Goal: Task Accomplishment & Management: Manage account settings

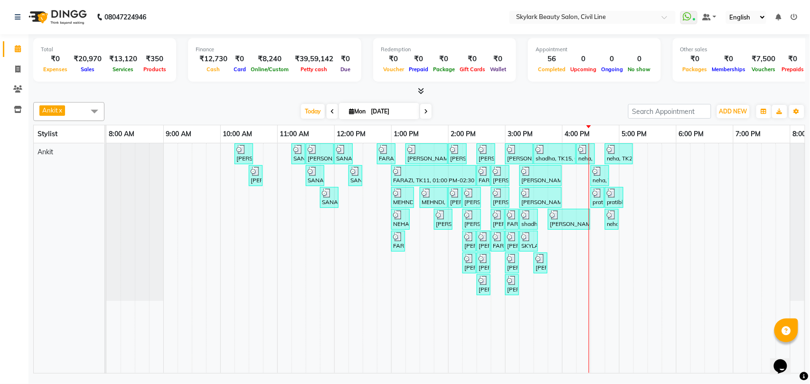
click at [595, 242] on div "[PERSON_NAME], TK02, 10:15 AM-10:35 AM, Waxing - Hand wax Normal SANA, TK05, 11…" at bounding box center [476, 258] width 741 height 230
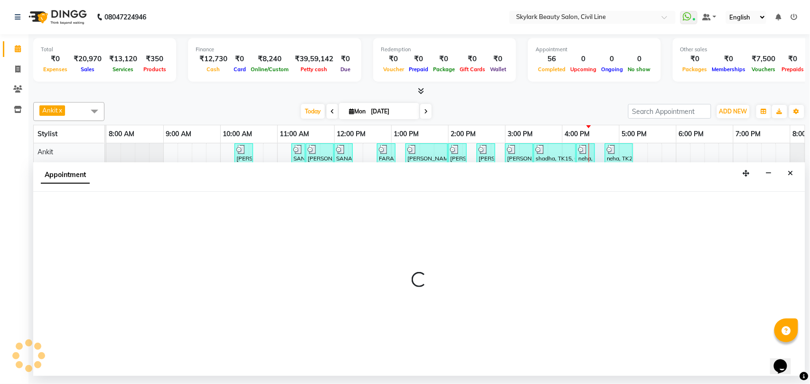
select select "28120"
select select "990"
select select "tentative"
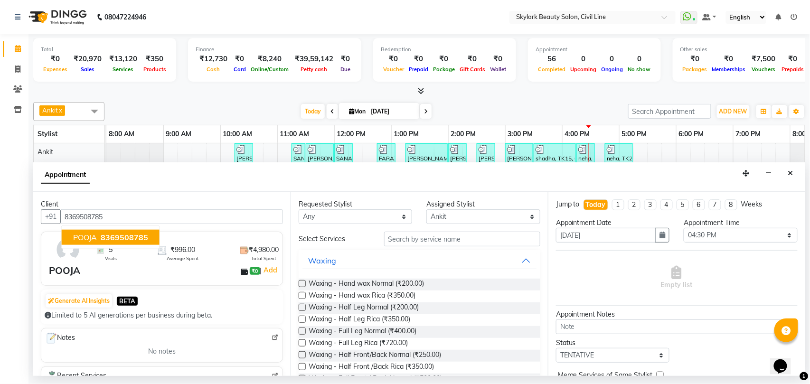
click at [124, 240] on span "8369508785" at bounding box center [124, 237] width 47 height 9
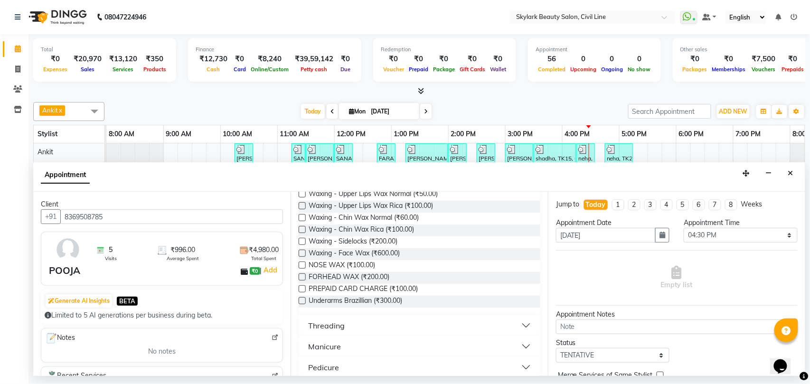
scroll to position [316, 0]
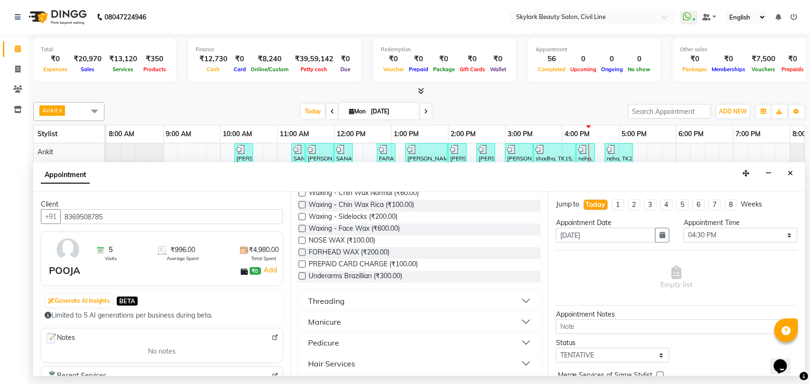
type input "8369508785"
click at [325, 300] on div "Threading" at bounding box center [326, 300] width 37 height 11
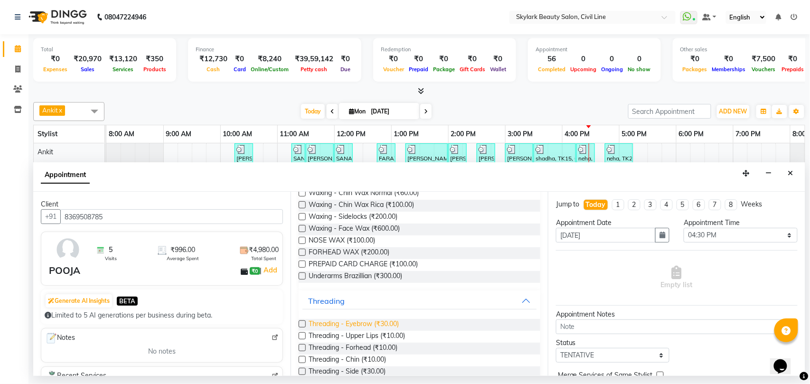
click at [348, 325] on span "Threading - Eyebrow (₹30.00)" at bounding box center [354, 325] width 90 height 12
checkbox input "false"
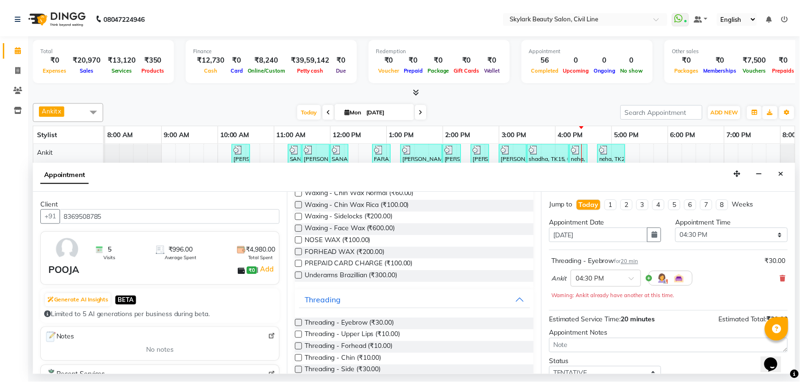
scroll to position [67, 0]
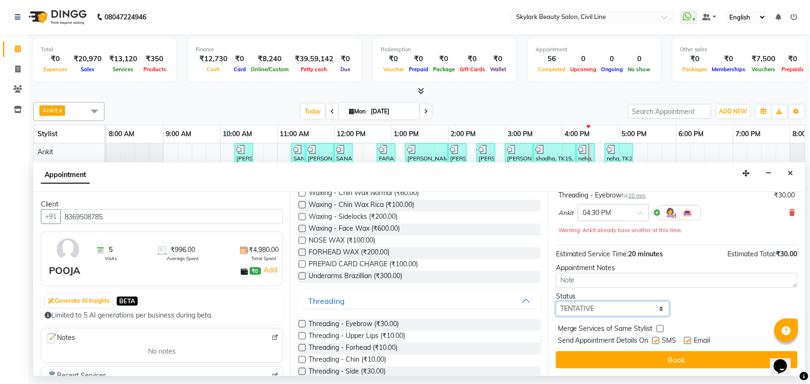
drag, startPoint x: 586, startPoint y: 312, endPoint x: 586, endPoint y: 303, distance: 9.5
click at [586, 312] on select "Select TENTATIVE CONFIRM CHECK-IN UPCOMING" at bounding box center [612, 308] width 113 height 15
select select "check-in"
click at [556, 302] on select "Select TENTATIVE CONFIRM CHECK-IN UPCOMING" at bounding box center [612, 308] width 113 height 15
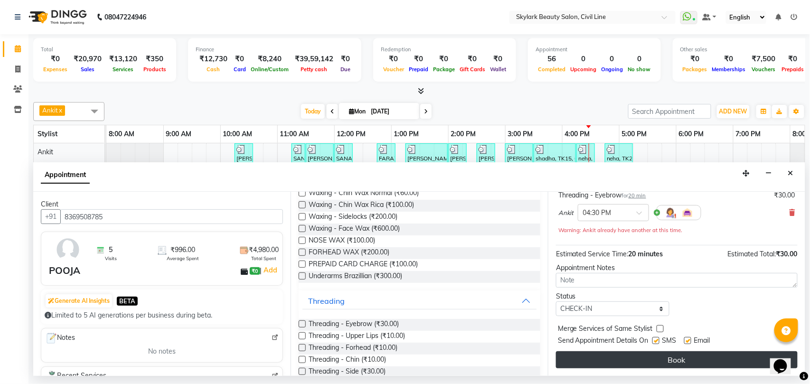
click at [602, 366] on button "Book" at bounding box center [677, 359] width 242 height 17
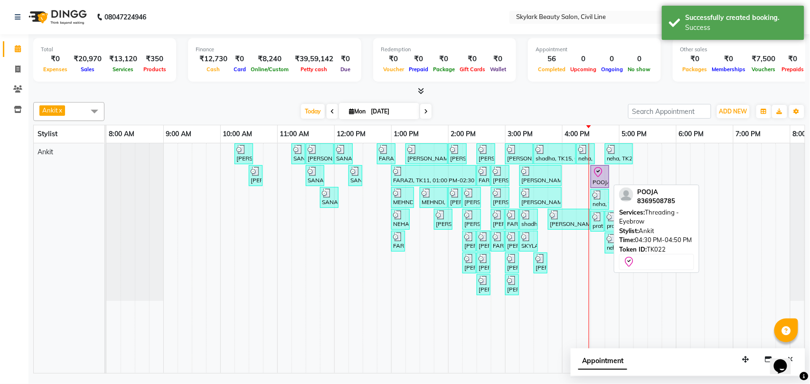
click at [598, 181] on div "POOJA, TK22, 04:30 PM-04:50 PM, Threading - Eyebrow" at bounding box center [599, 177] width 17 height 20
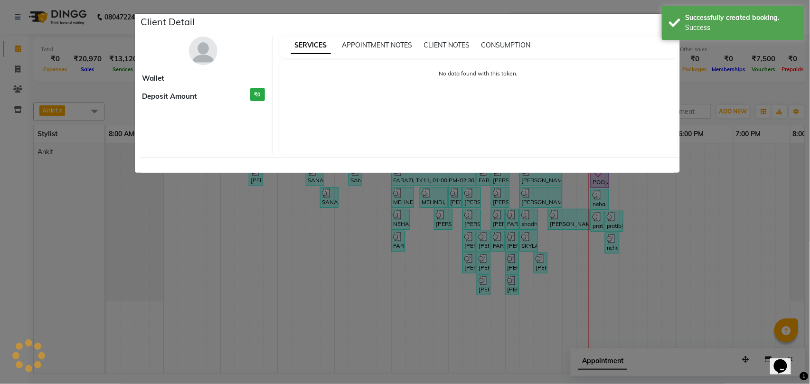
select select "8"
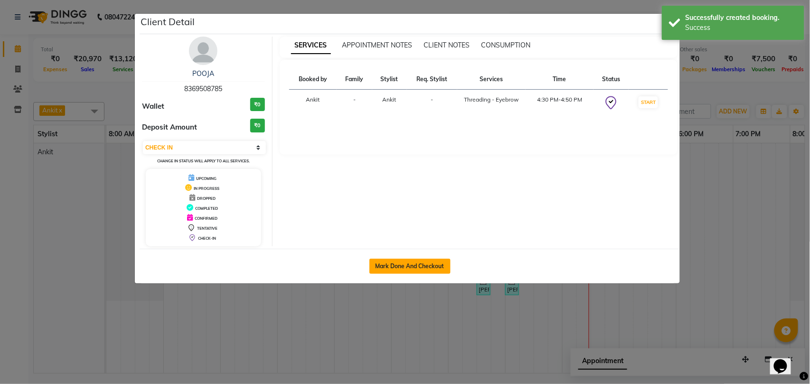
click at [395, 266] on button "Mark Done And Checkout" at bounding box center [409, 266] width 81 height 15
select select "service"
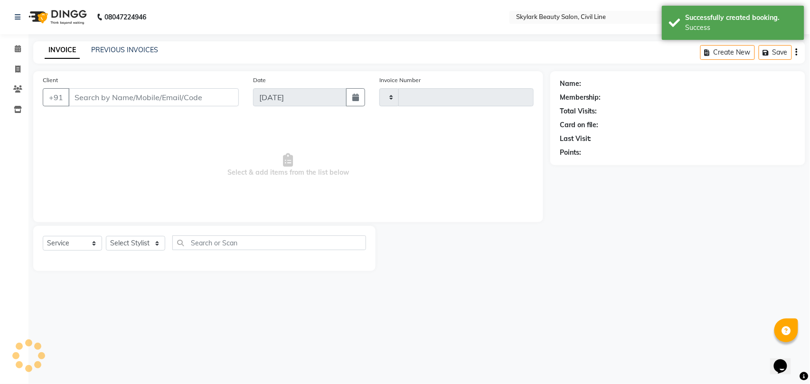
type input "6182"
select select "4588"
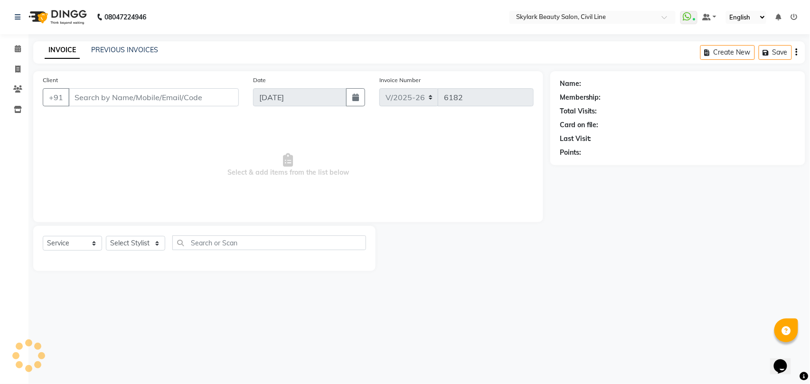
type input "8369508785"
select select "28120"
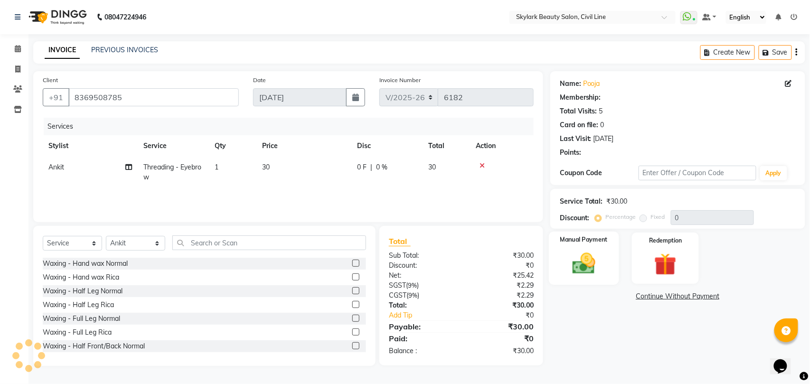
click at [578, 260] on img at bounding box center [584, 263] width 38 height 27
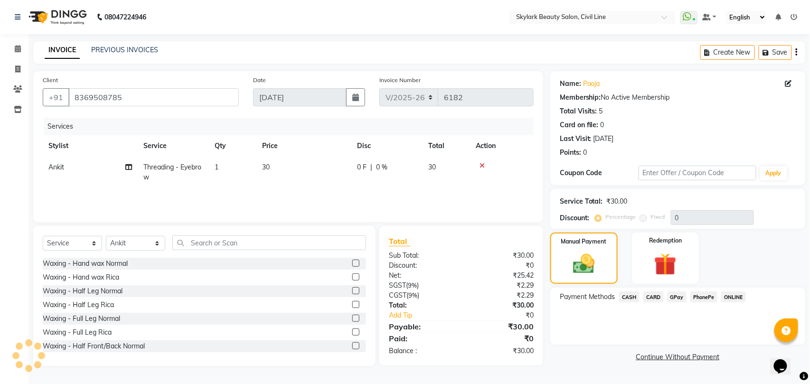
click at [624, 297] on span "CASH" at bounding box center [629, 296] width 20 height 11
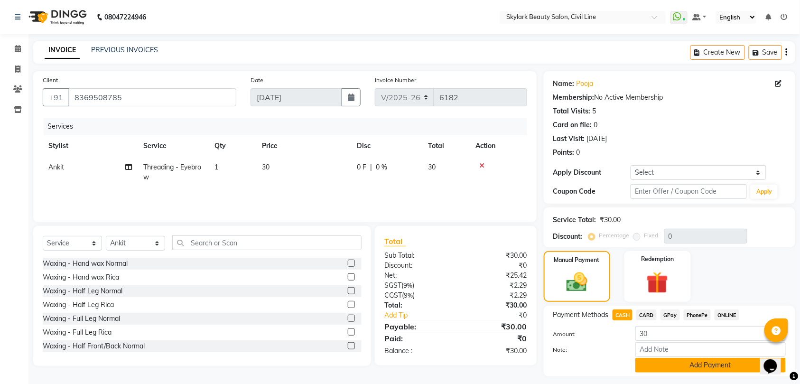
click at [642, 366] on button "Add Payment" at bounding box center [711, 365] width 150 height 15
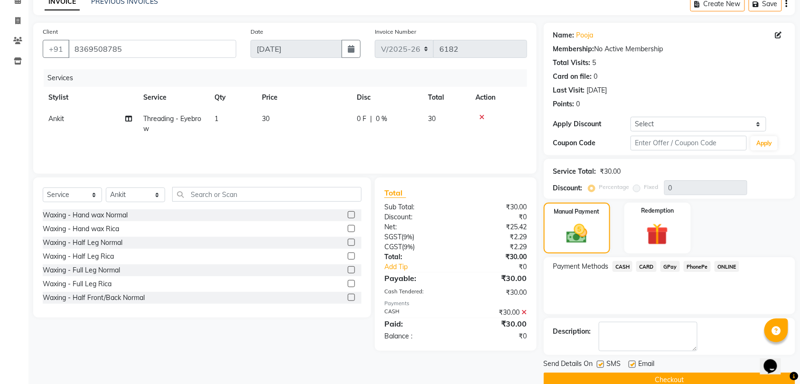
scroll to position [67, 0]
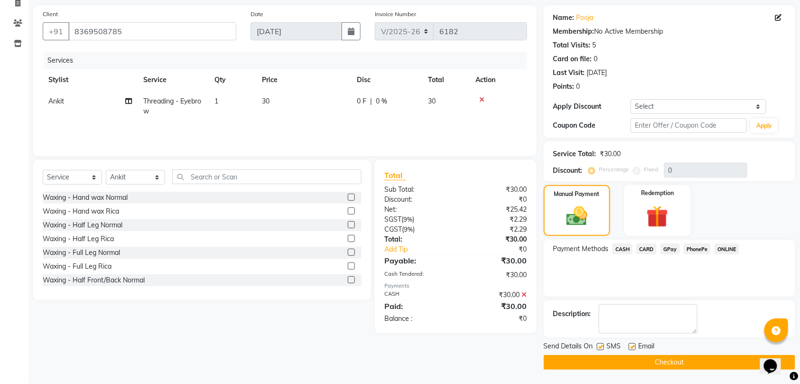
click at [639, 361] on button "Checkout" at bounding box center [670, 362] width 252 height 15
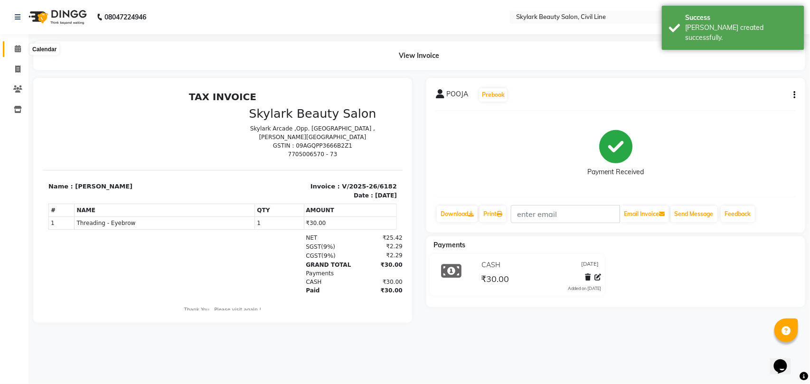
click at [16, 48] on icon at bounding box center [18, 48] width 6 height 7
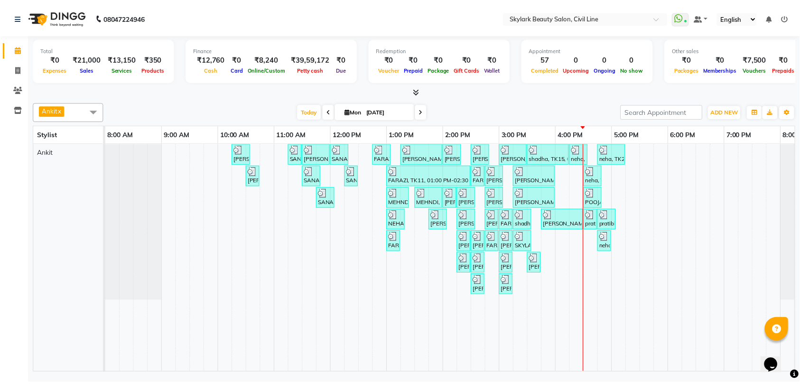
scroll to position [0, 42]
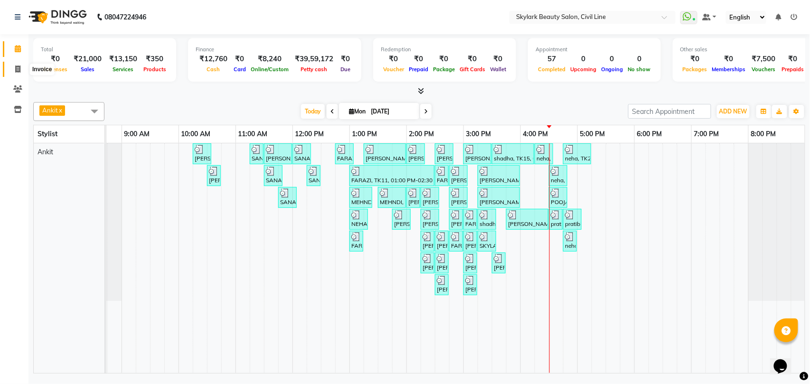
click at [18, 67] on icon at bounding box center [17, 69] width 5 height 7
select select "service"
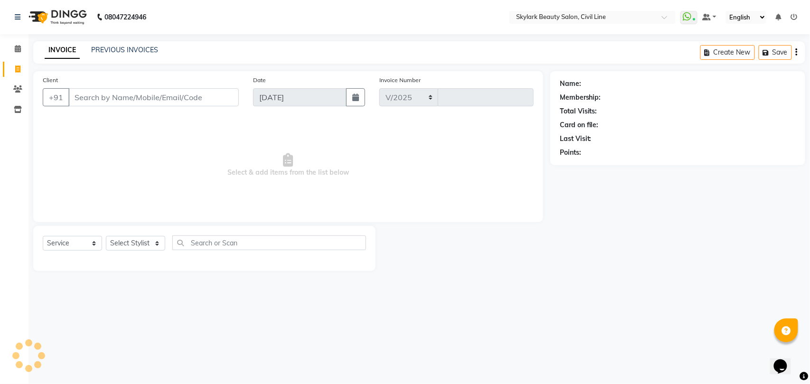
select select "4588"
type input "6183"
click at [61, 249] on select "Select Service Product Membership Package Voucher Prepaid Gift Card" at bounding box center [72, 243] width 59 height 15
select select "product"
click at [43, 236] on select "Select Service Product Membership Package Voucher Prepaid Gift Card" at bounding box center [72, 243] width 59 height 15
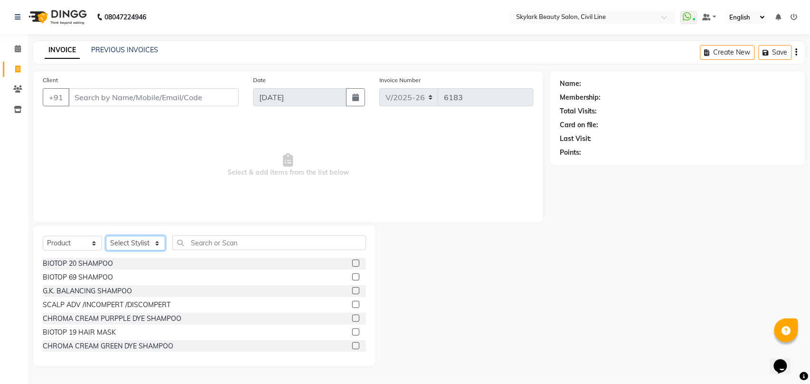
click at [141, 243] on select "Select Stylist [PERSON_NAME] [PERSON_NAME] [PERSON_NAME] WASU" at bounding box center [135, 243] width 59 height 15
select select "28120"
click at [106, 236] on select "Select Stylist [PERSON_NAME] [PERSON_NAME] [PERSON_NAME] WASU" at bounding box center [135, 243] width 59 height 15
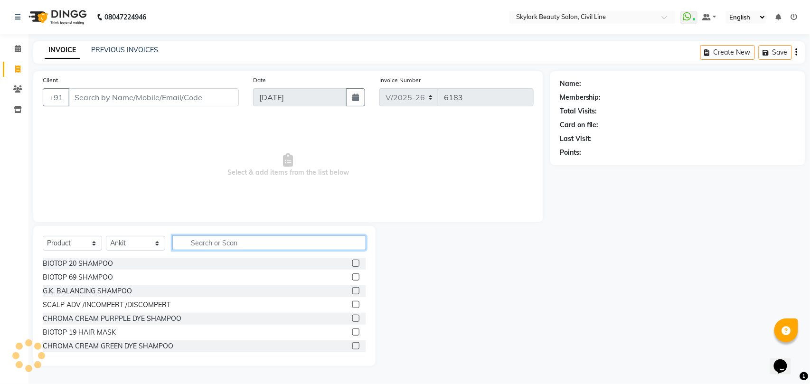
click at [207, 240] on input "text" at bounding box center [269, 242] width 194 height 15
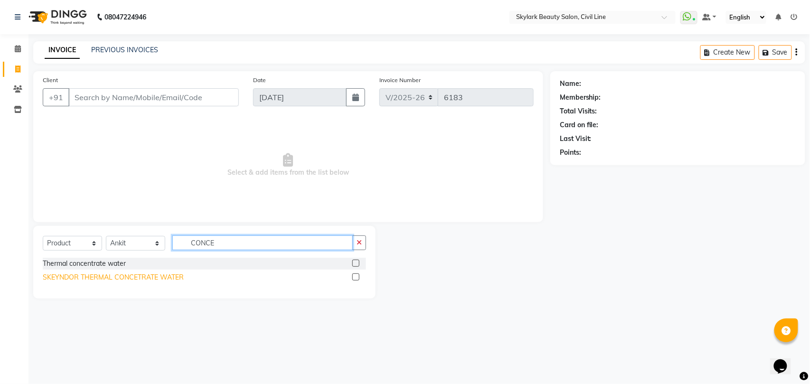
type input "CONCE"
click at [152, 275] on div "SKEYNDOR THERMAL CONCETRATE WATER" at bounding box center [113, 277] width 141 height 10
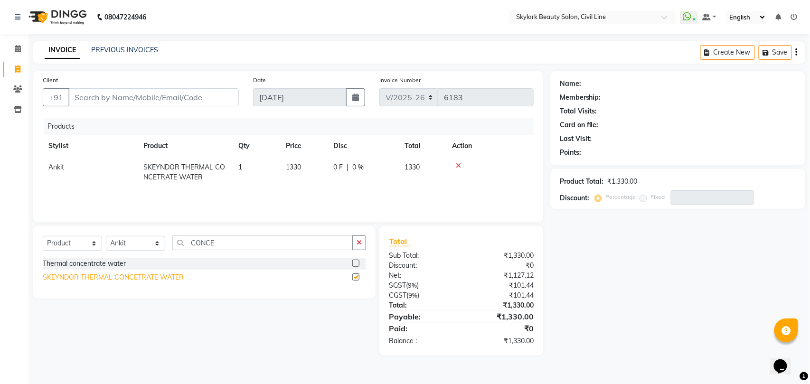
checkbox input "false"
click at [143, 97] on input "Client" at bounding box center [153, 97] width 170 height 18
type input "9"
type input "0"
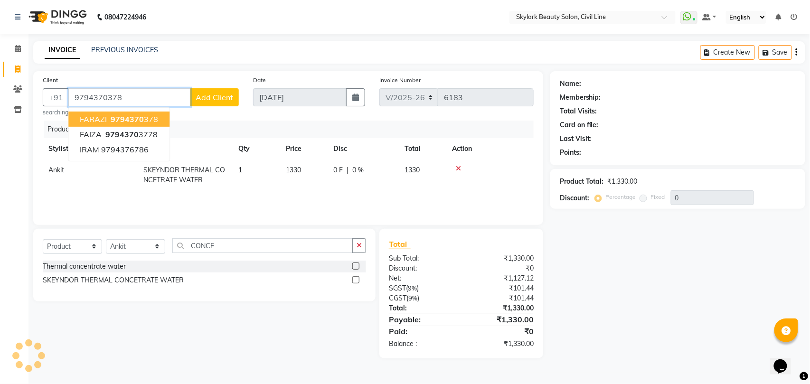
type input "9794370378"
click at [126, 116] on span "9794370" at bounding box center [127, 118] width 33 height 9
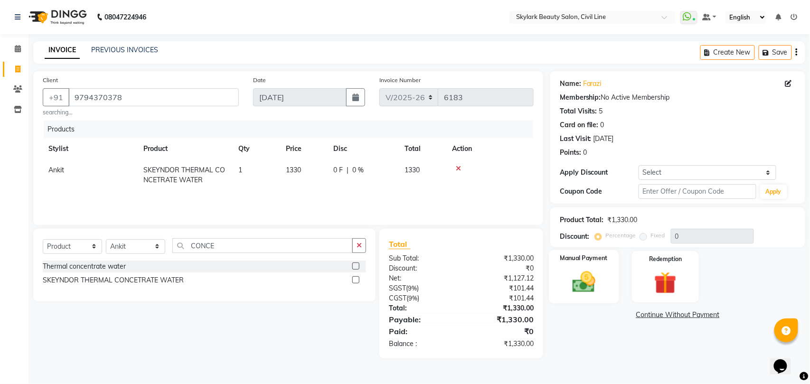
click at [606, 269] on div "Manual Payment" at bounding box center [584, 277] width 70 height 54
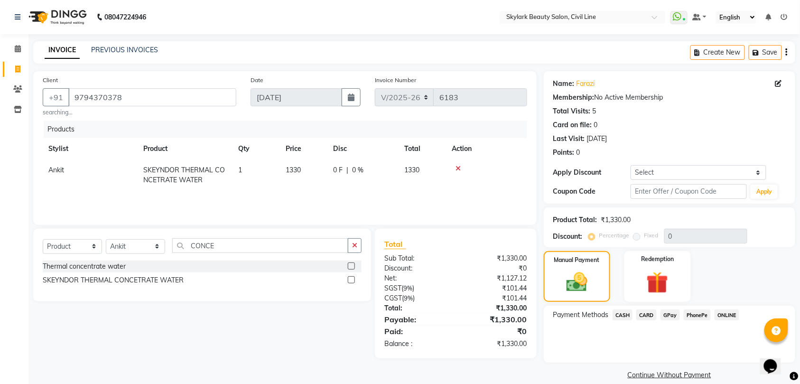
click at [667, 316] on span "GPay" at bounding box center [670, 315] width 19 height 11
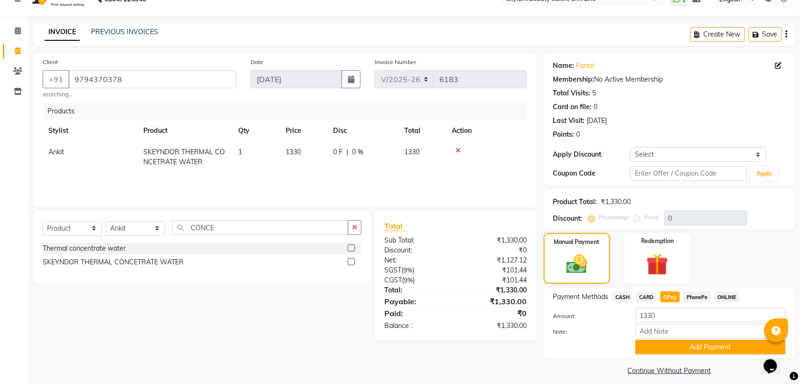
scroll to position [27, 0]
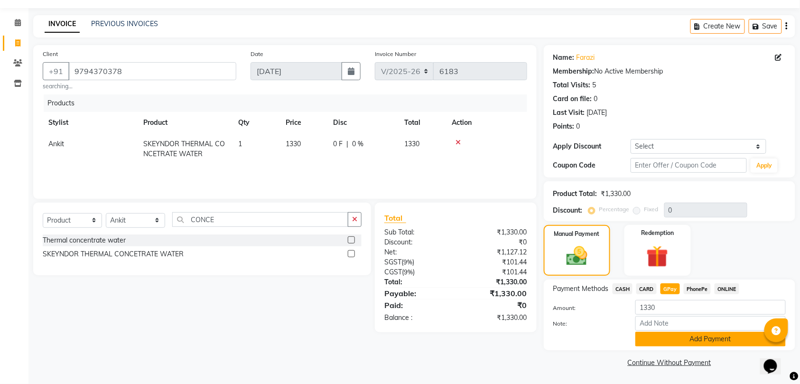
click at [650, 339] on button "Add Payment" at bounding box center [711, 339] width 150 height 15
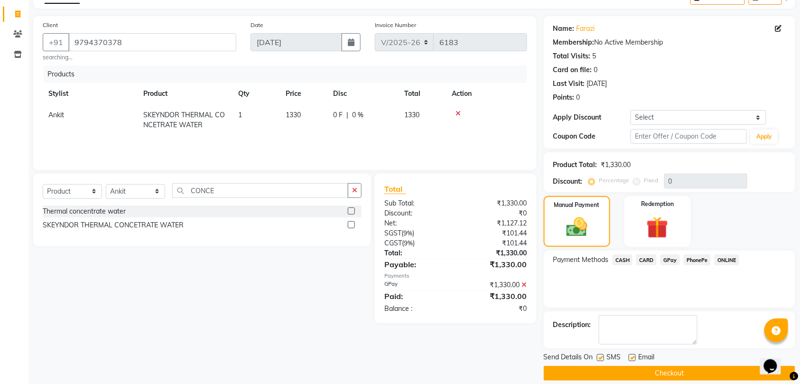
scroll to position [67, 0]
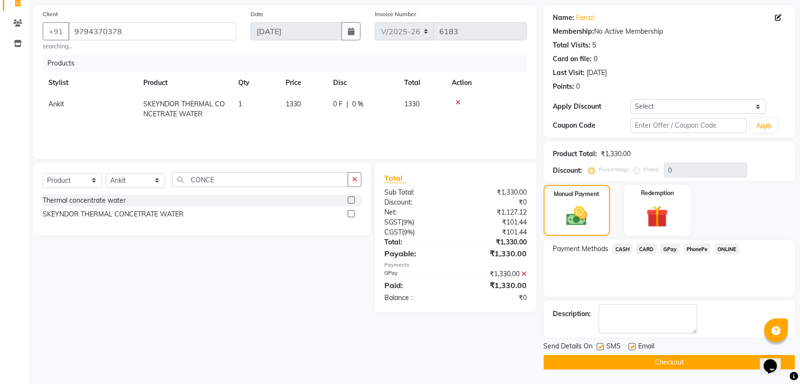
click at [650, 361] on button "Checkout" at bounding box center [670, 362] width 252 height 15
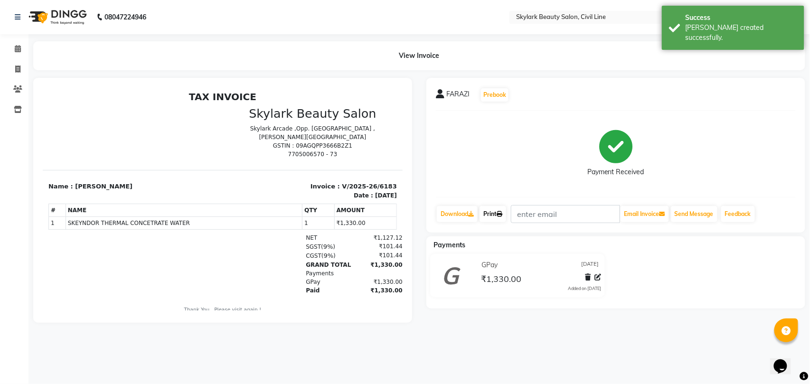
click at [494, 215] on link "Print" at bounding box center [492, 214] width 27 height 16
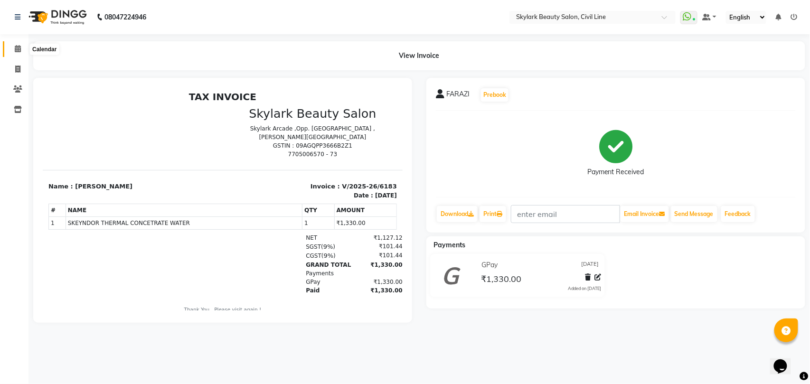
click at [19, 49] on icon at bounding box center [18, 48] width 6 height 7
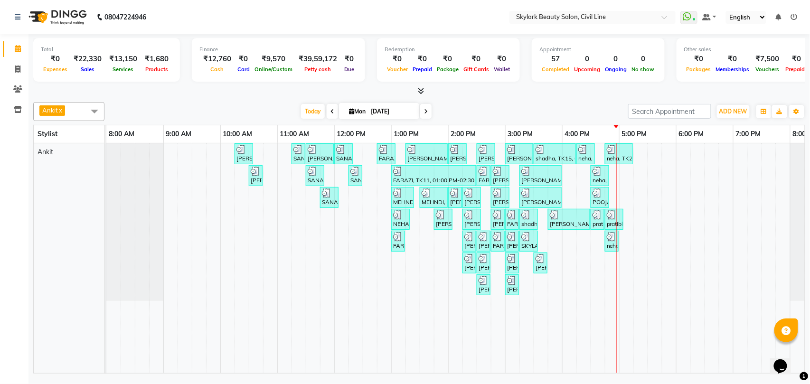
click at [626, 187] on div "[PERSON_NAME], TK02, 10:15 AM-10:35 AM, Waxing - Hand wax Normal SANA, TK05, 11…" at bounding box center [476, 258] width 741 height 230
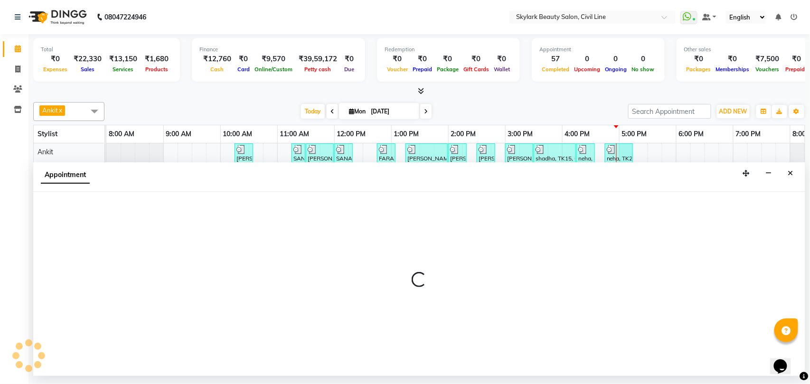
select select "28120"
select select "tentative"
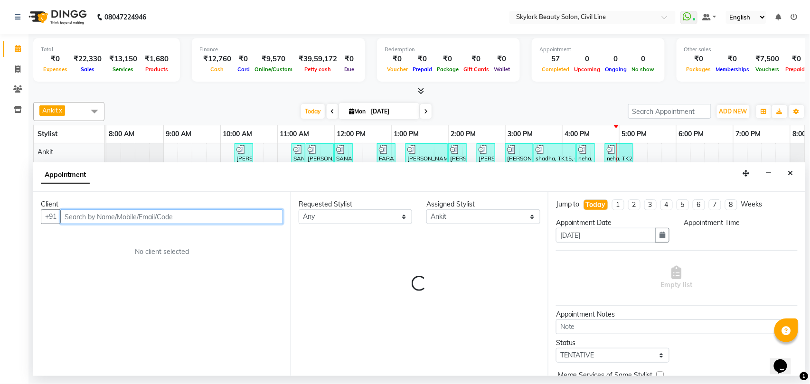
select select "1020"
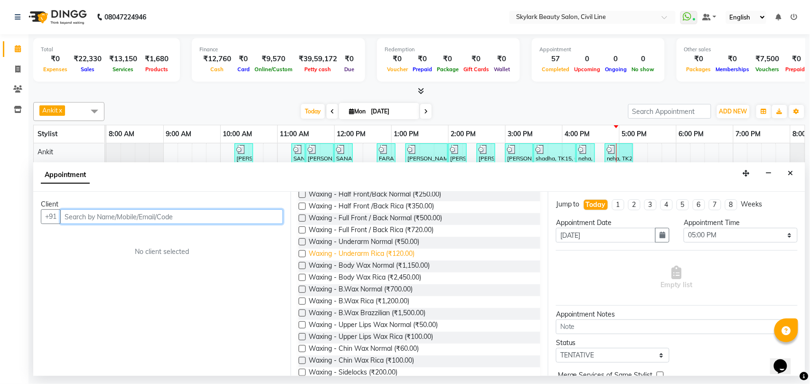
scroll to position [190, 0]
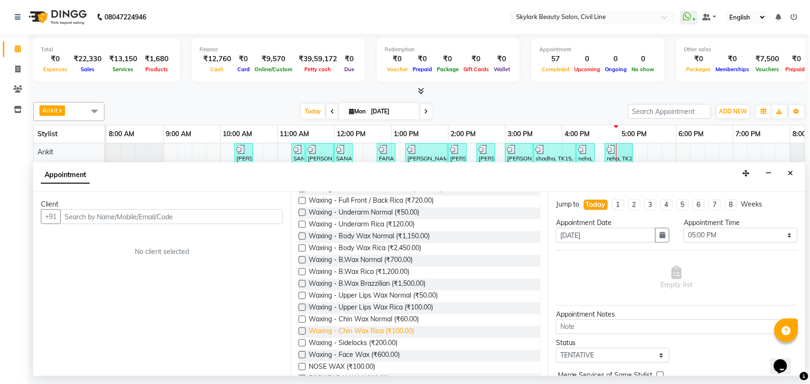
click at [382, 332] on span "Waxing - Chin Wax Rica (₹100.00)" at bounding box center [361, 332] width 105 height 12
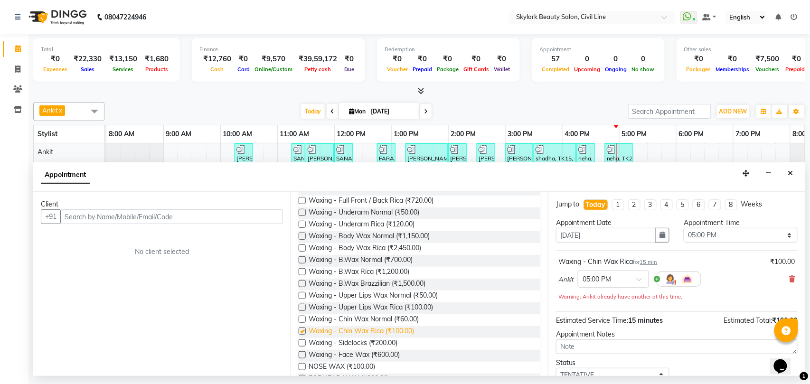
checkbox input "false"
click at [380, 310] on span "Waxing - Upper Lips Wax Rica (₹100.00)" at bounding box center [371, 308] width 124 height 12
checkbox input "false"
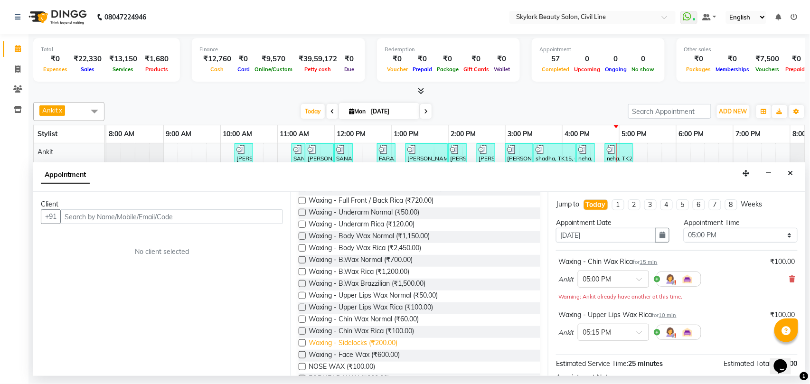
click at [362, 345] on span "Waxing - Sidelocks (₹200.00)" at bounding box center [353, 344] width 89 height 12
checkbox input "false"
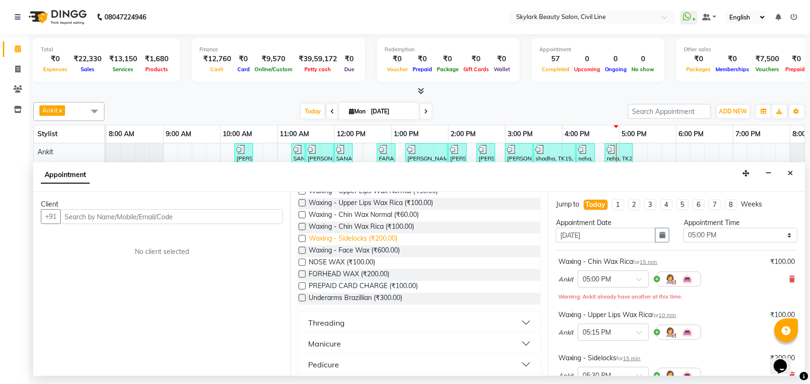
scroll to position [316, 0]
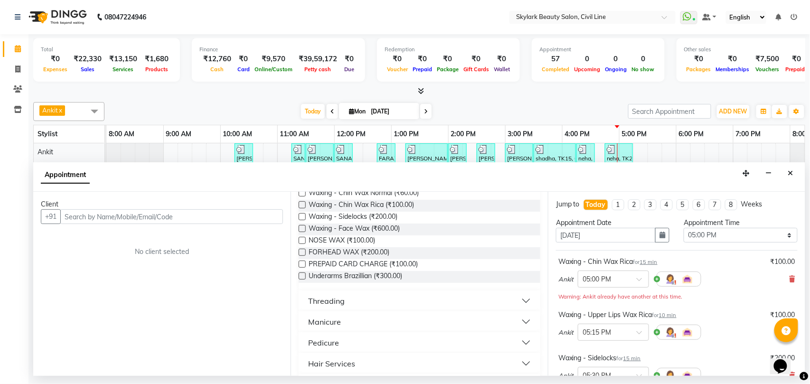
click at [337, 305] on div "Threading" at bounding box center [326, 300] width 37 height 11
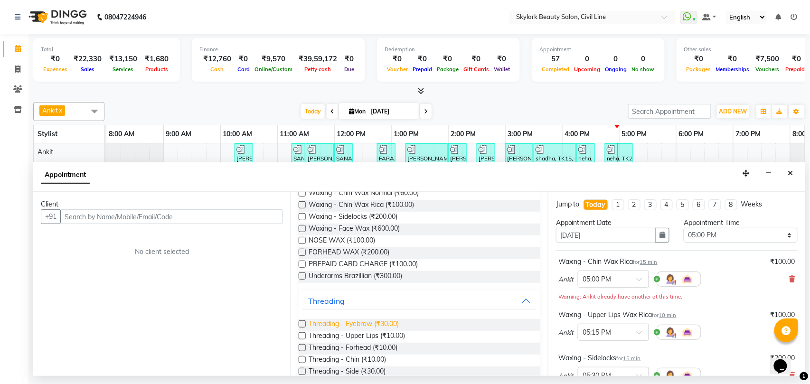
click at [388, 323] on span "Threading - Eyebrow (₹30.00)" at bounding box center [354, 325] width 90 height 12
checkbox input "false"
click at [127, 216] on input "text" at bounding box center [171, 216] width 223 height 15
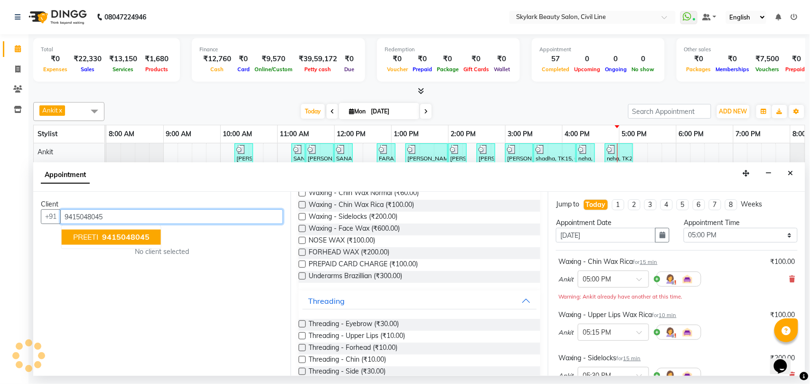
click at [103, 238] on span "9415048045" at bounding box center [125, 237] width 47 height 9
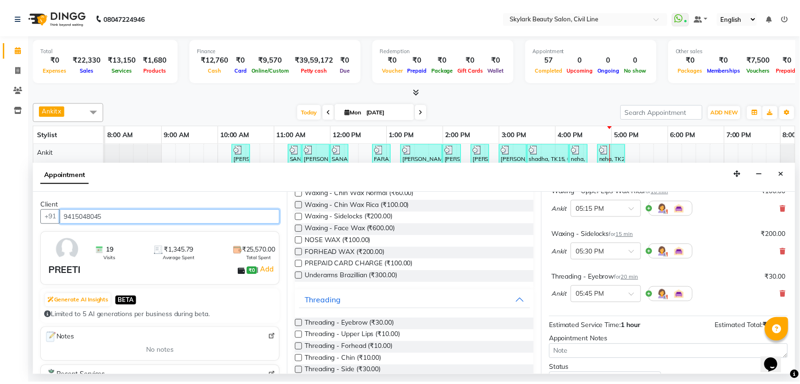
scroll to position [197, 0]
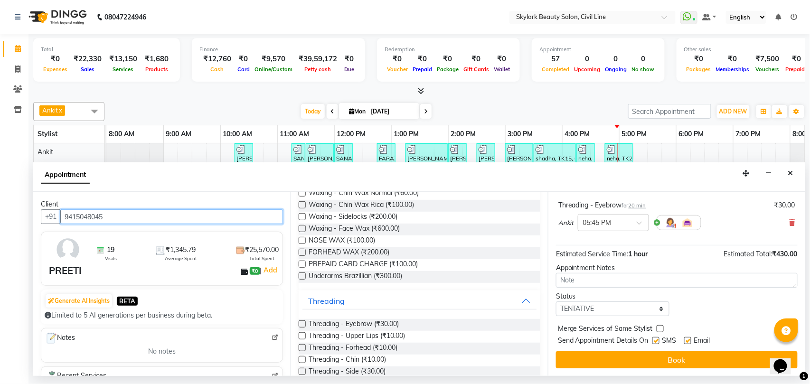
type input "9415048045"
click at [595, 312] on select "Select TENTATIVE CONFIRM CHECK-IN UPCOMING" at bounding box center [612, 308] width 113 height 15
select select "check-in"
click at [556, 302] on select "Select TENTATIVE CONFIRM CHECK-IN UPCOMING" at bounding box center [612, 308] width 113 height 15
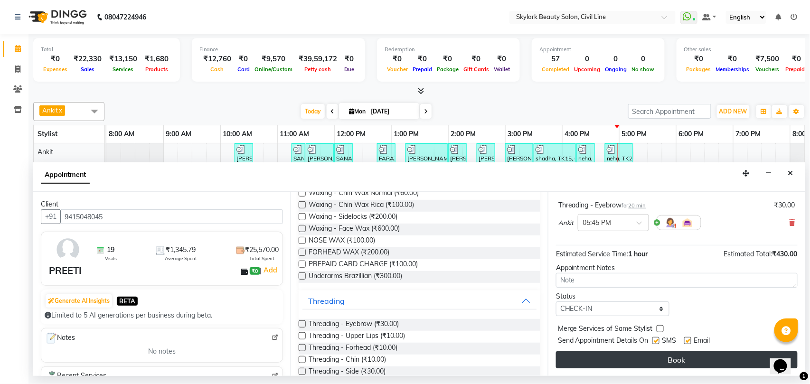
click at [584, 360] on button "Book" at bounding box center [677, 359] width 242 height 17
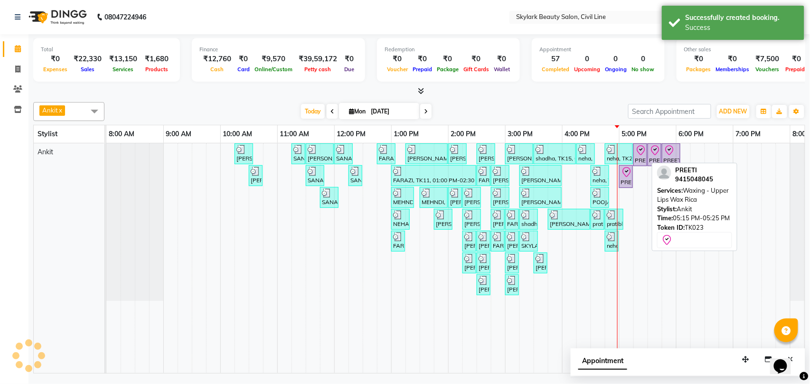
click at [640, 160] on div "PREETI, TK23, 05:15 PM-05:25 PM, Waxing - [GEOGRAPHIC_DATA] [GEOGRAPHIC_DATA]" at bounding box center [640, 155] width 12 height 20
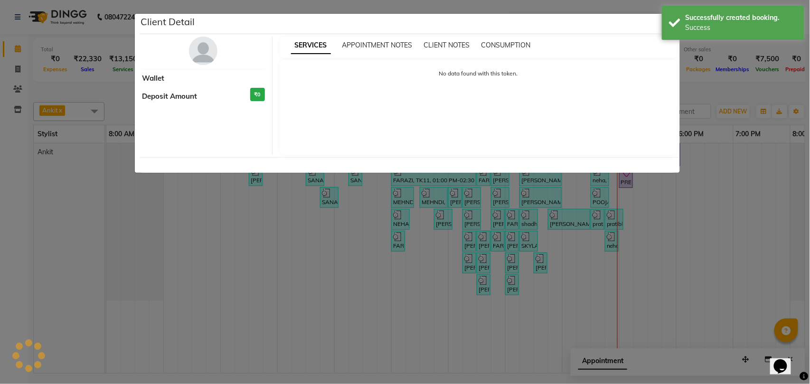
select select "8"
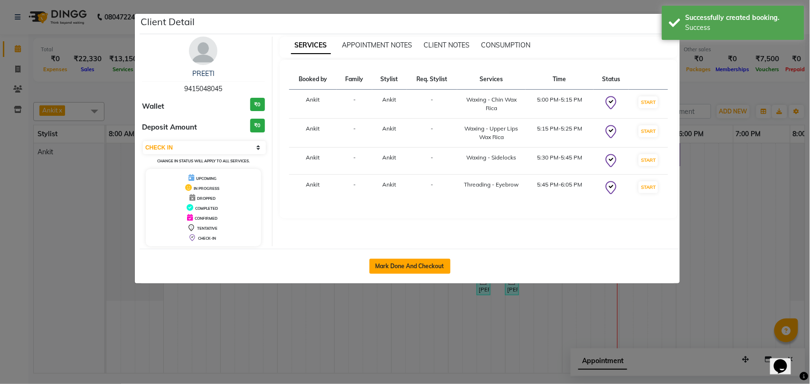
click at [412, 272] on button "Mark Done And Checkout" at bounding box center [409, 266] width 81 height 15
select select "service"
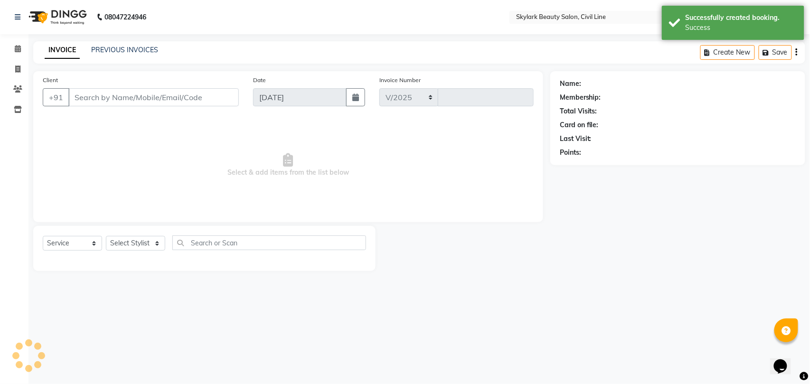
select select "4588"
type input "6184"
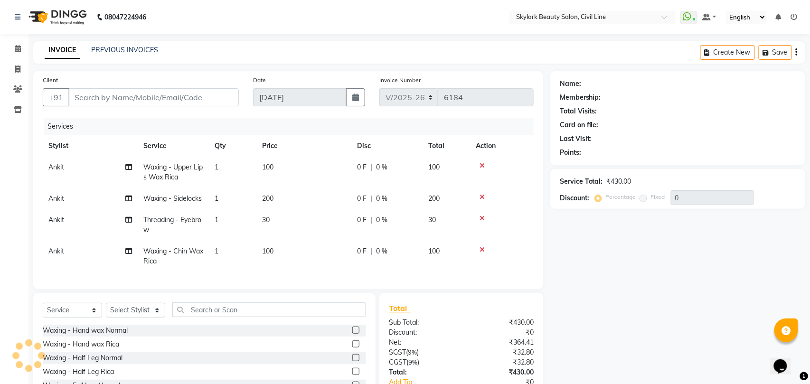
type input "9415048045"
select select "28120"
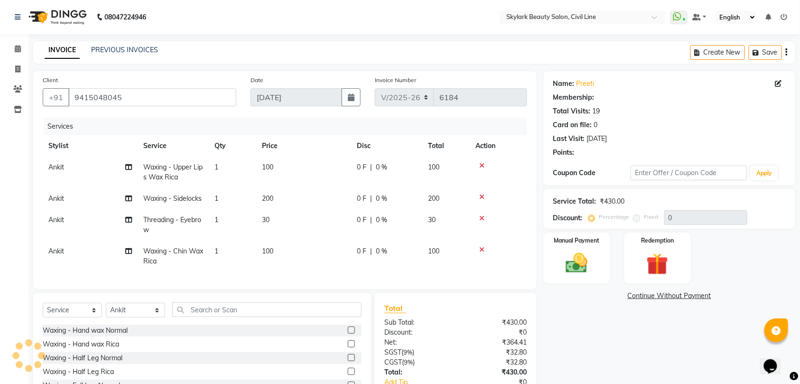
click at [570, 270] on img at bounding box center [577, 263] width 36 height 25
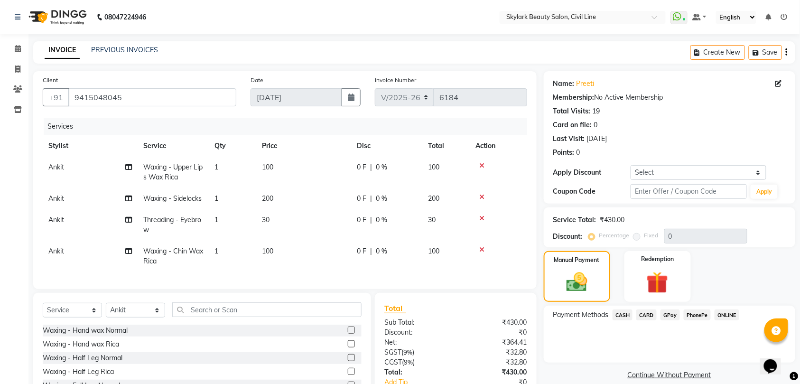
click at [627, 314] on span "CASH" at bounding box center [623, 315] width 20 height 11
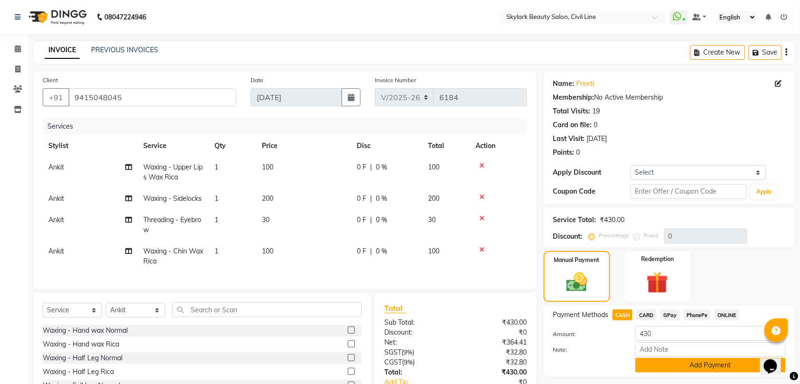
click at [678, 373] on button "Add Payment" at bounding box center [711, 365] width 150 height 15
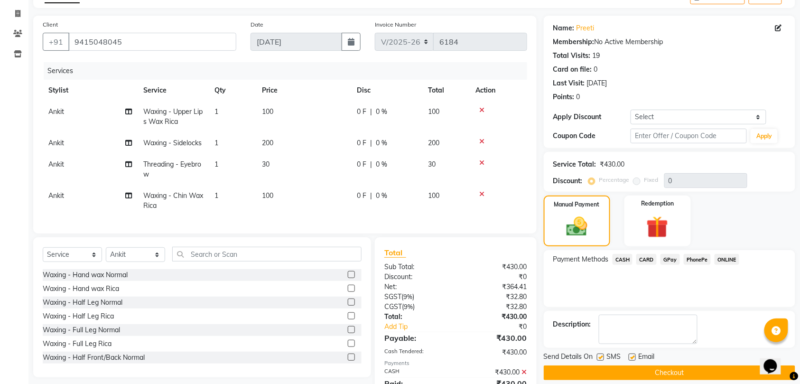
scroll to position [105, 0]
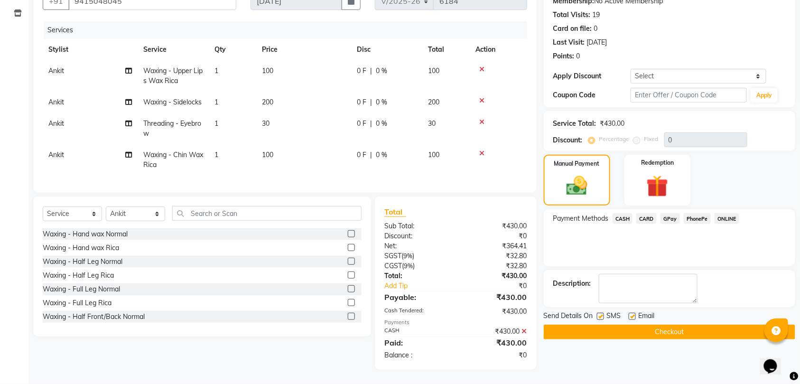
click at [669, 314] on div "Send Details On SMS Email Checkout" at bounding box center [670, 325] width 252 height 28
click at [670, 328] on button "Checkout" at bounding box center [670, 332] width 252 height 15
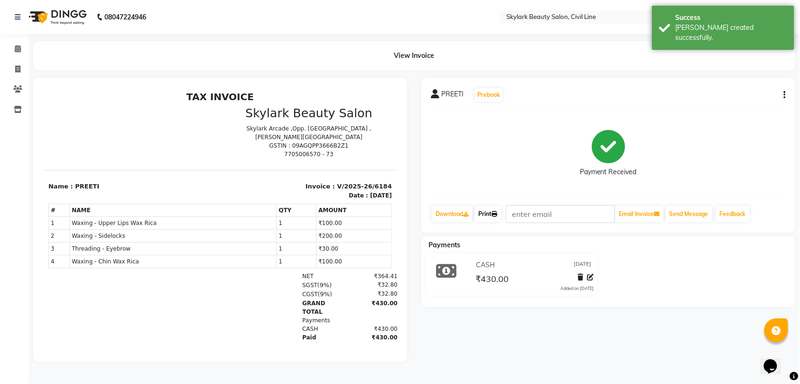
click at [483, 213] on link "Print" at bounding box center [488, 214] width 27 height 16
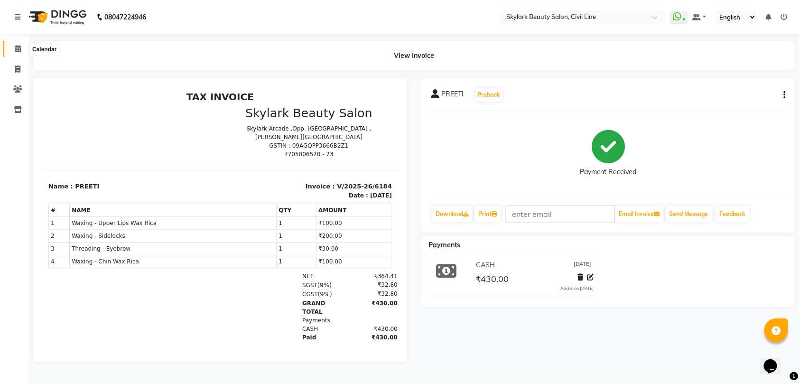
click at [17, 50] on icon at bounding box center [18, 48] width 6 height 7
